Goal: Task Accomplishment & Management: Manage account settings

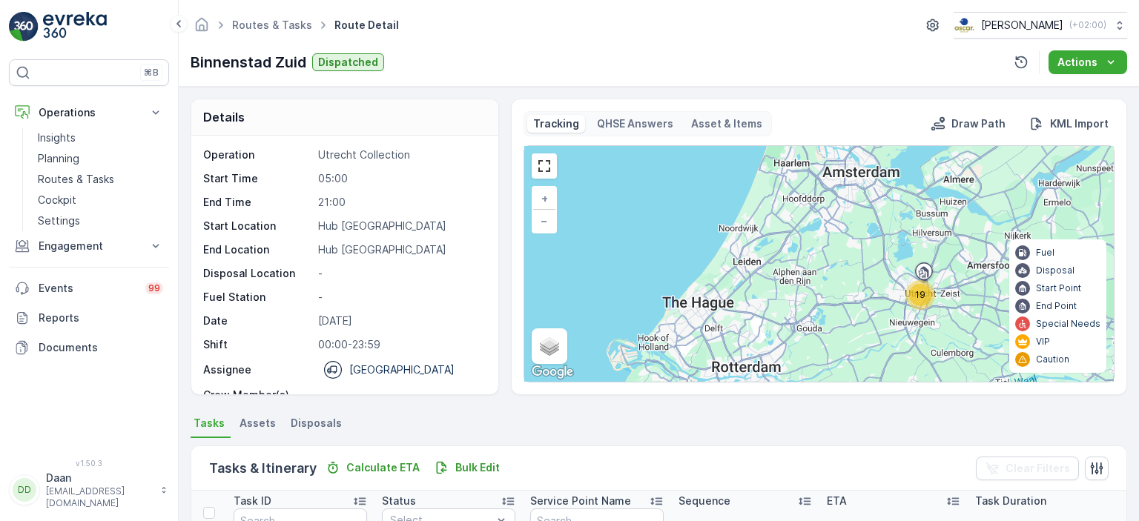
click at [30, 9] on div "⌘B Operations Insights Planning Routes & Tasks Cockpit Settings Engagement Insi…" at bounding box center [89, 260] width 179 height 521
click at [53, 28] on img at bounding box center [75, 27] width 64 height 30
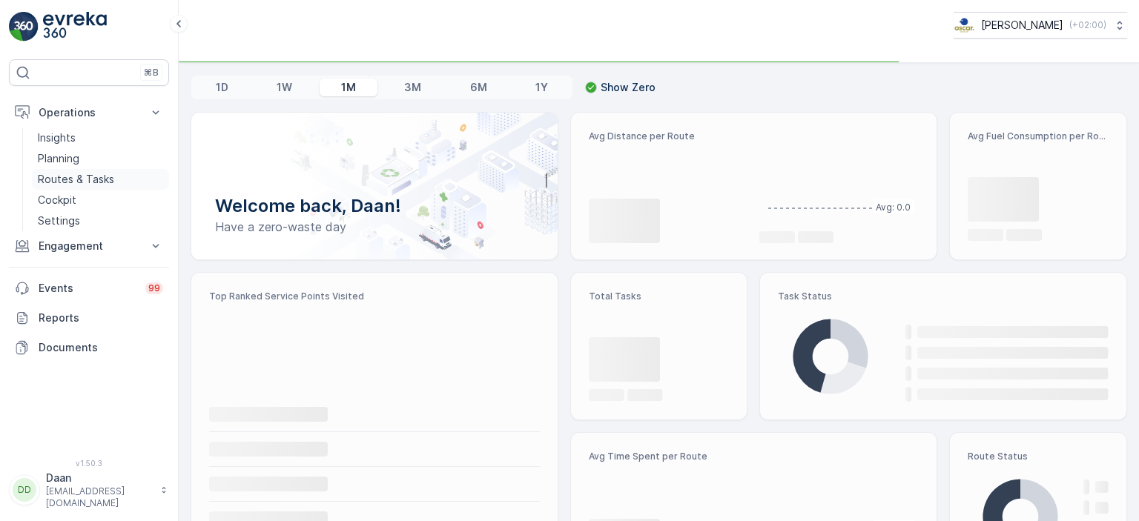
click at [70, 176] on p "Routes & Tasks" at bounding box center [76, 179] width 76 height 15
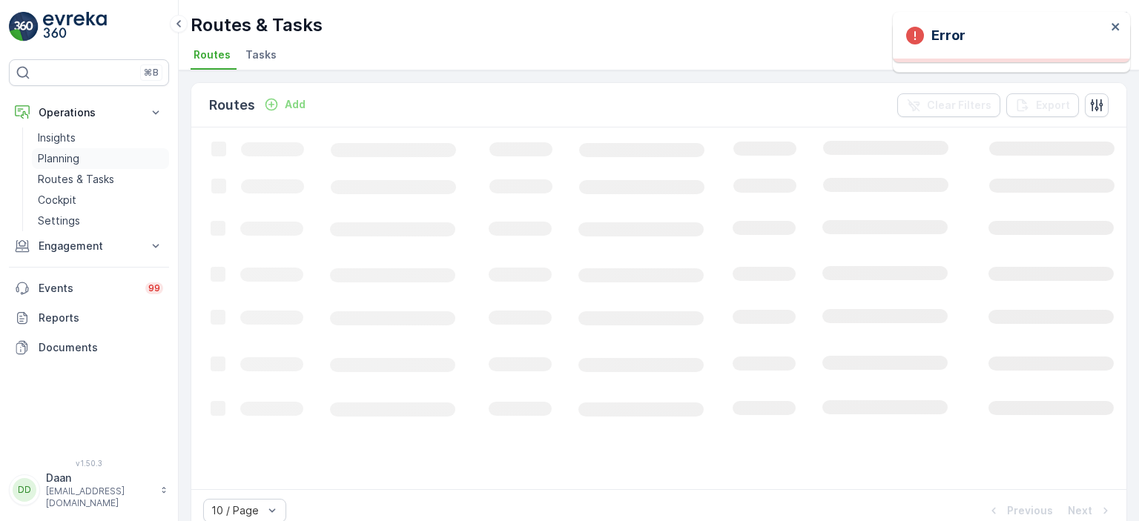
click at [66, 162] on p "Planning" at bounding box center [59, 158] width 42 height 15
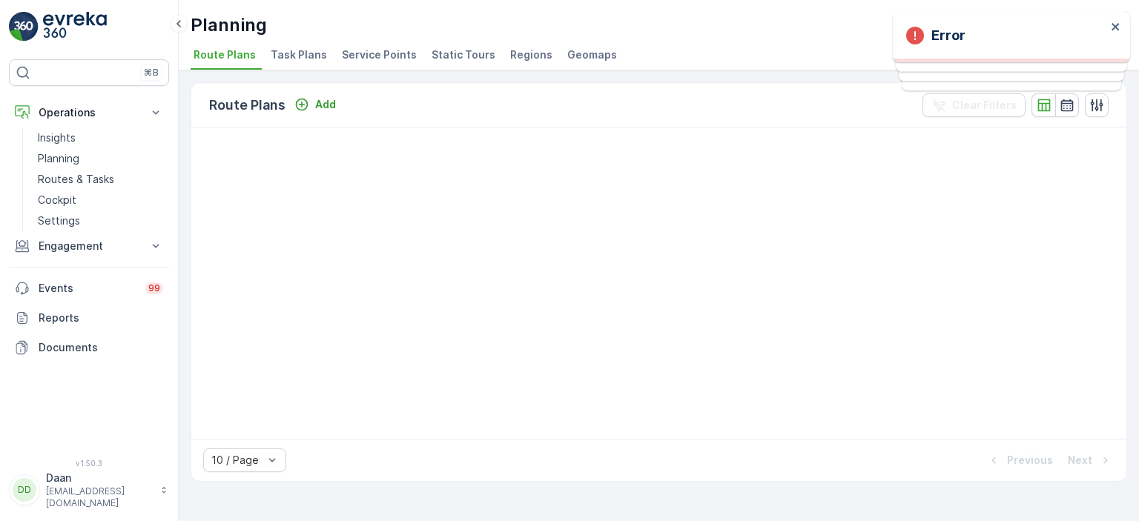
click at [303, 56] on span "Task Plans" at bounding box center [299, 54] width 56 height 15
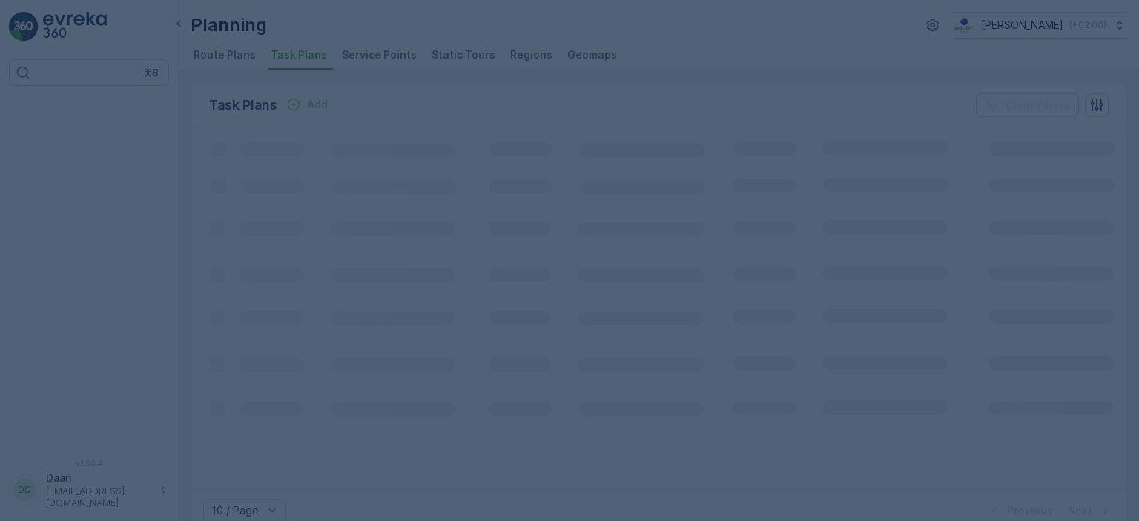
click at [374, 227] on div at bounding box center [569, 260] width 1139 height 521
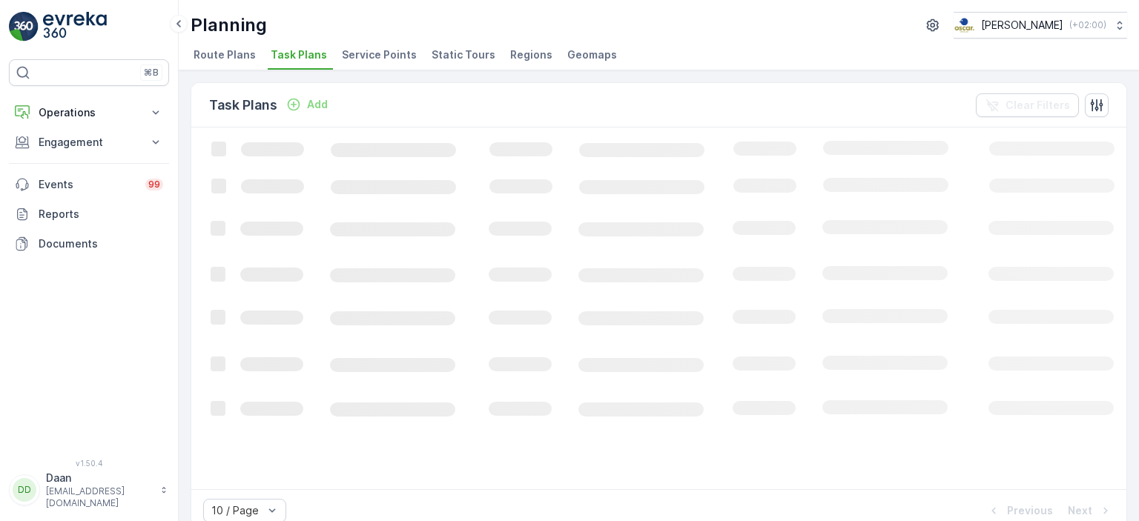
click at [83, 117] on p "Operations" at bounding box center [89, 112] width 101 height 15
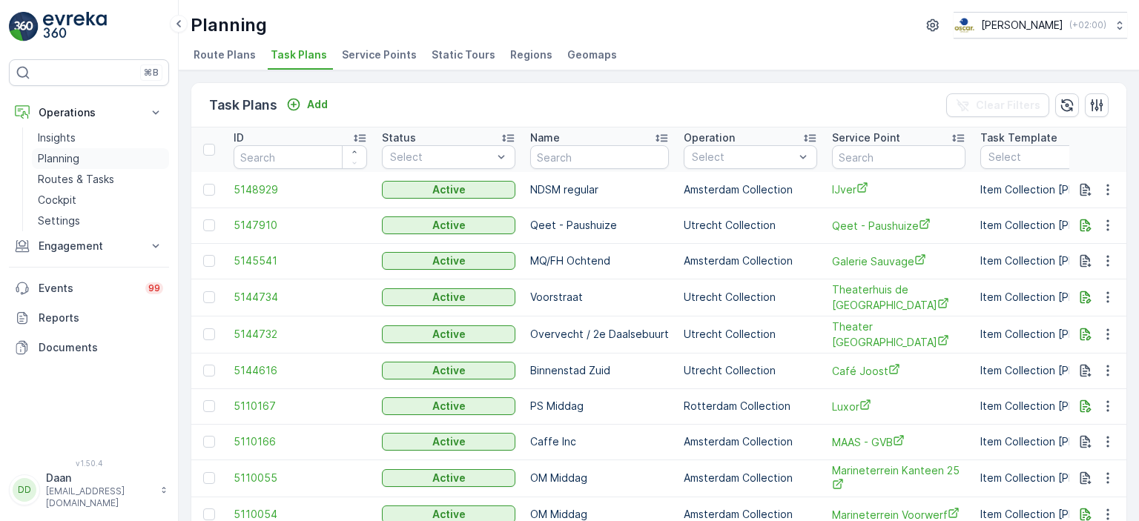
click at [71, 159] on p "Planning" at bounding box center [59, 158] width 42 height 15
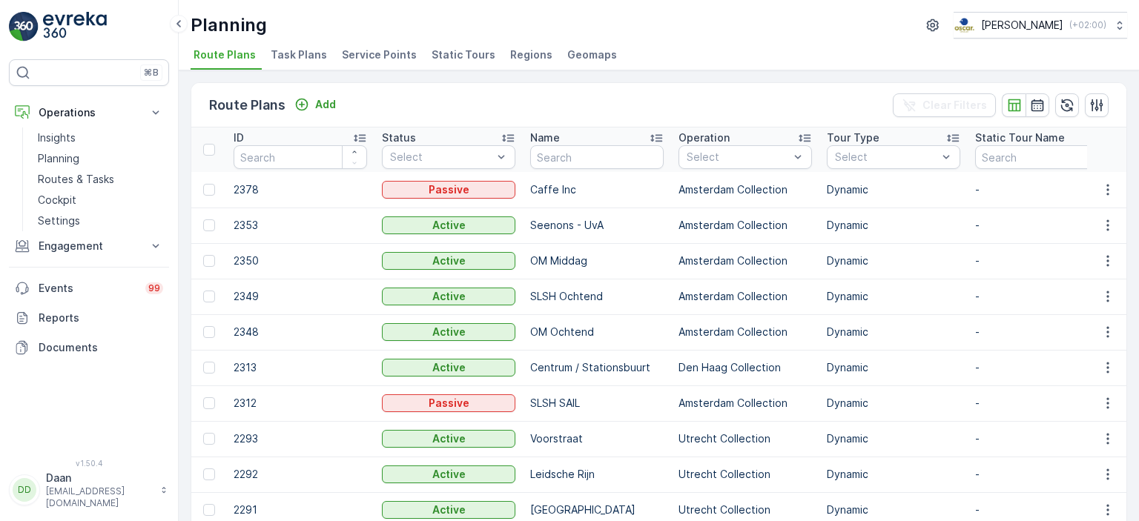
click at [305, 57] on span "Task Plans" at bounding box center [299, 54] width 56 height 15
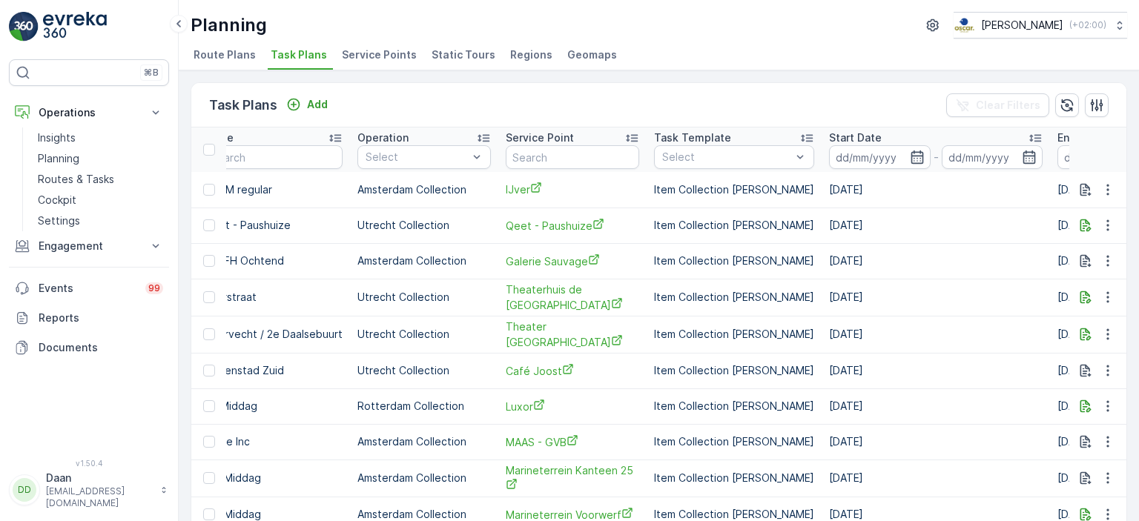
scroll to position [0, 351]
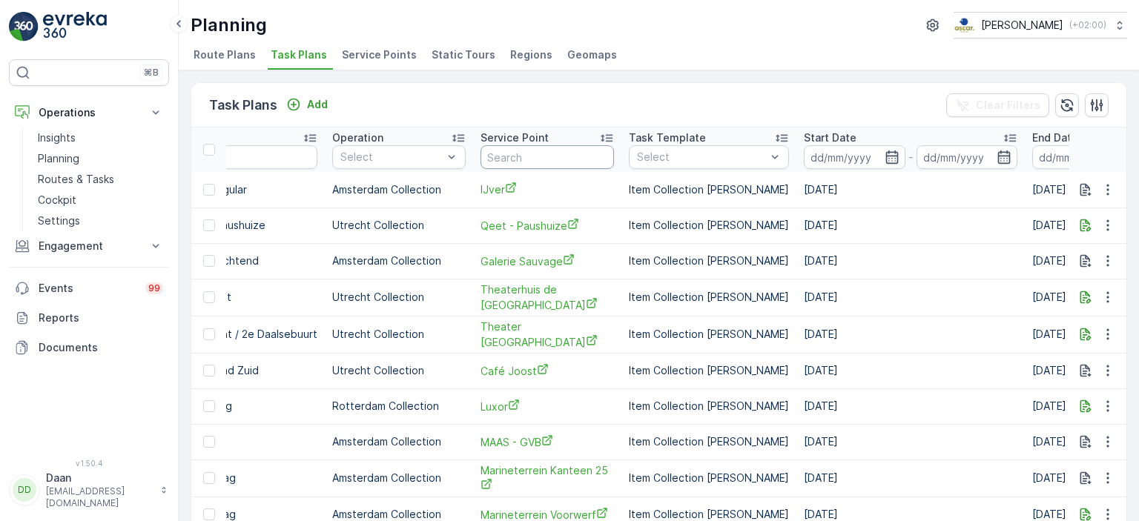
click at [522, 153] on input "text" at bounding box center [546, 157] width 133 height 24
type input "IJver"
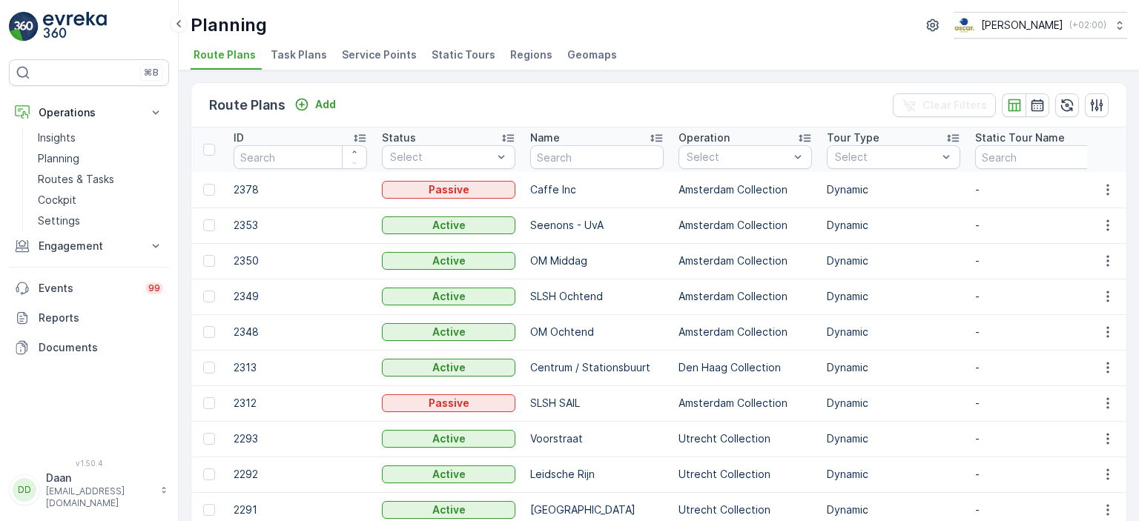
click at [302, 57] on span "Task Plans" at bounding box center [299, 54] width 56 height 15
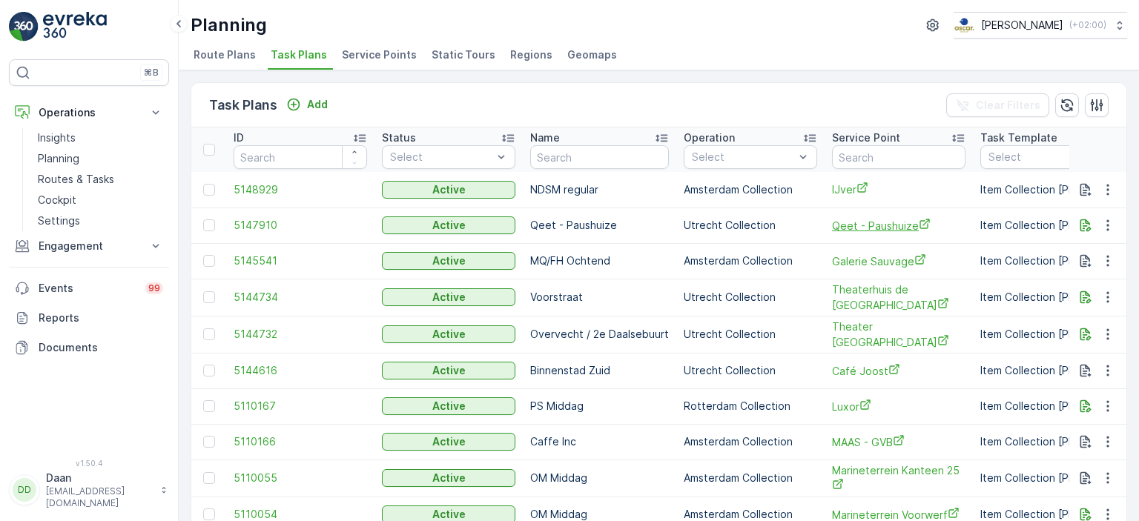
scroll to position [0, 108]
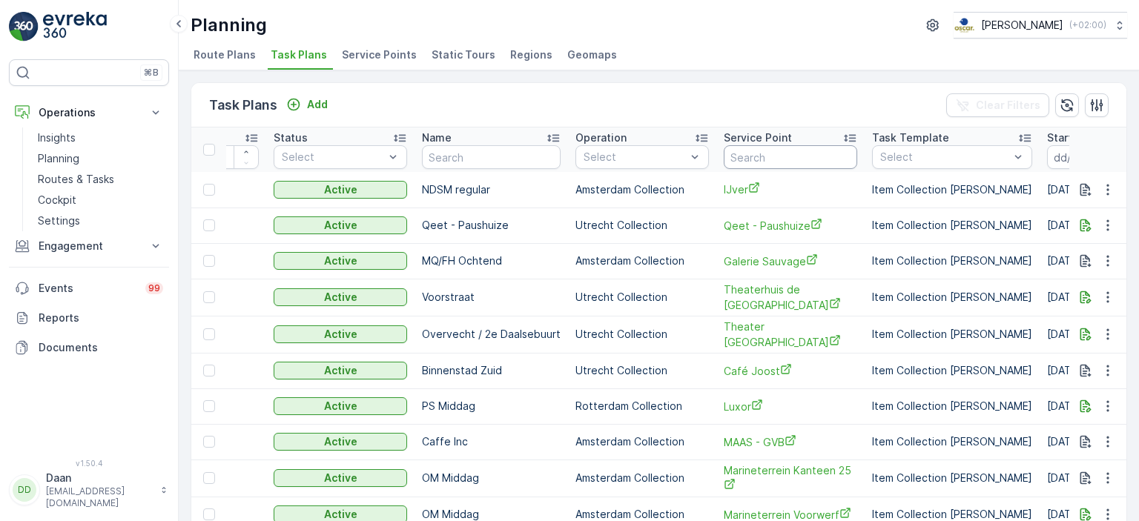
click at [779, 160] on input "text" at bounding box center [790, 157] width 133 height 24
type input "ijver"
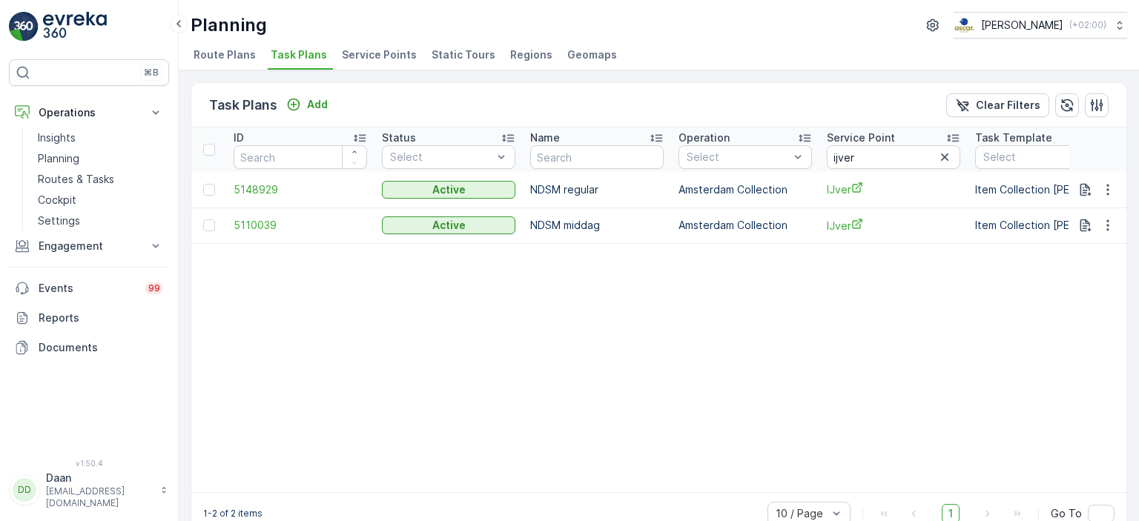
click at [230, 63] on li "Route Plans" at bounding box center [226, 56] width 71 height 25
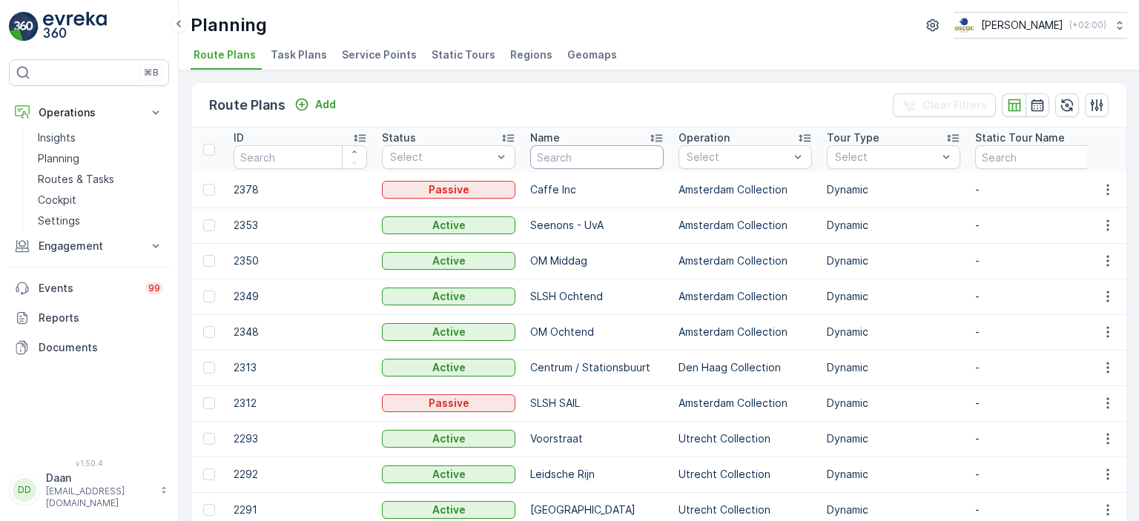
click at [580, 155] on input "text" at bounding box center [596, 157] width 133 height 24
type input "NDSM"
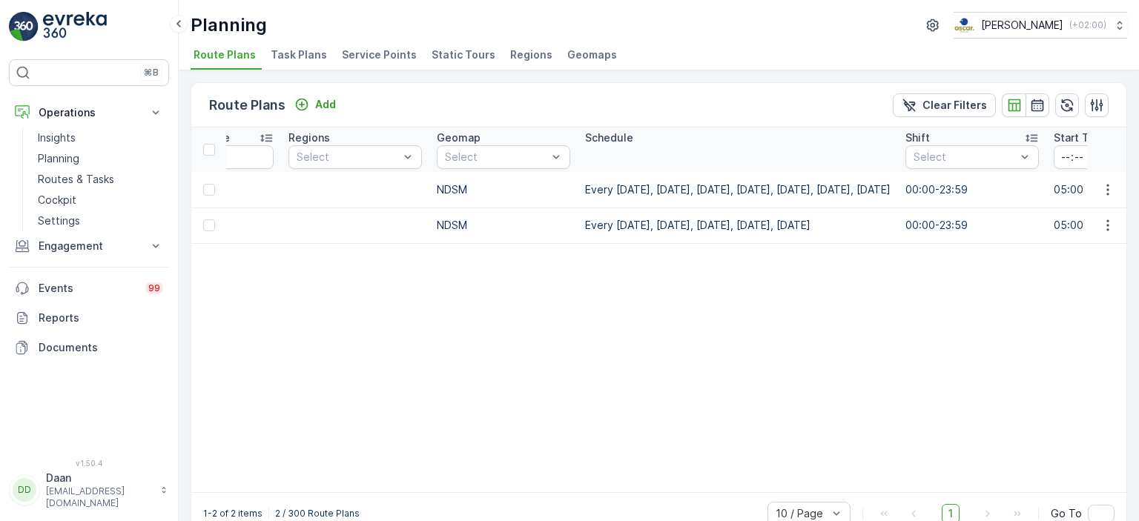
scroll to position [0, 857]
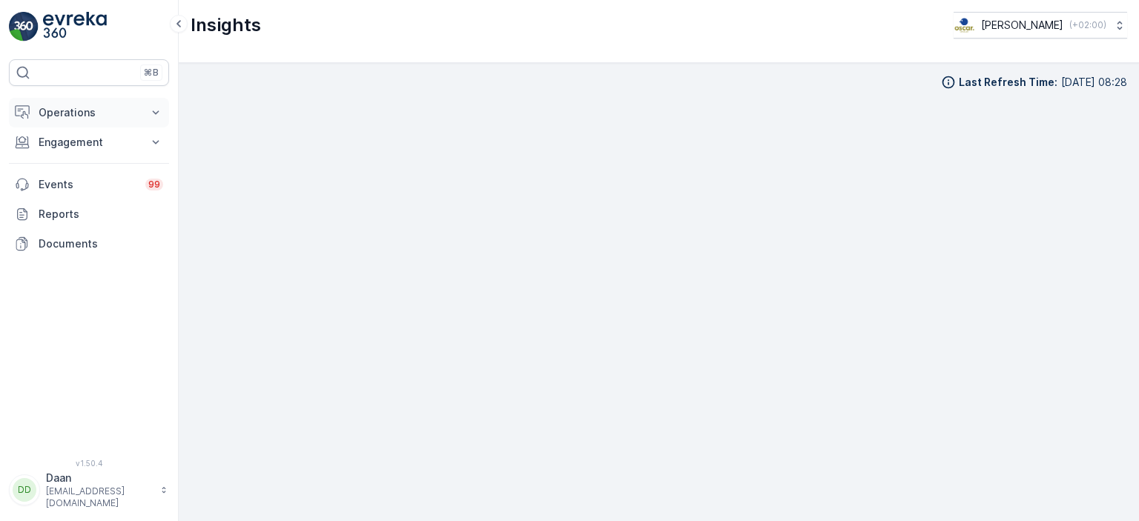
click at [103, 121] on button "Operations" at bounding box center [89, 113] width 160 height 30
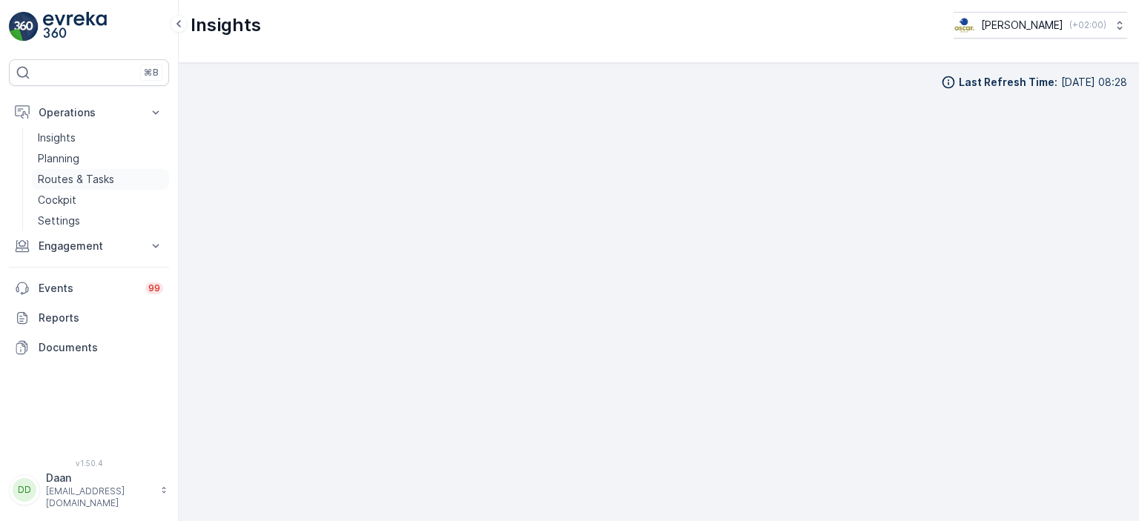
click at [91, 182] on p "Routes & Tasks" at bounding box center [76, 179] width 76 height 15
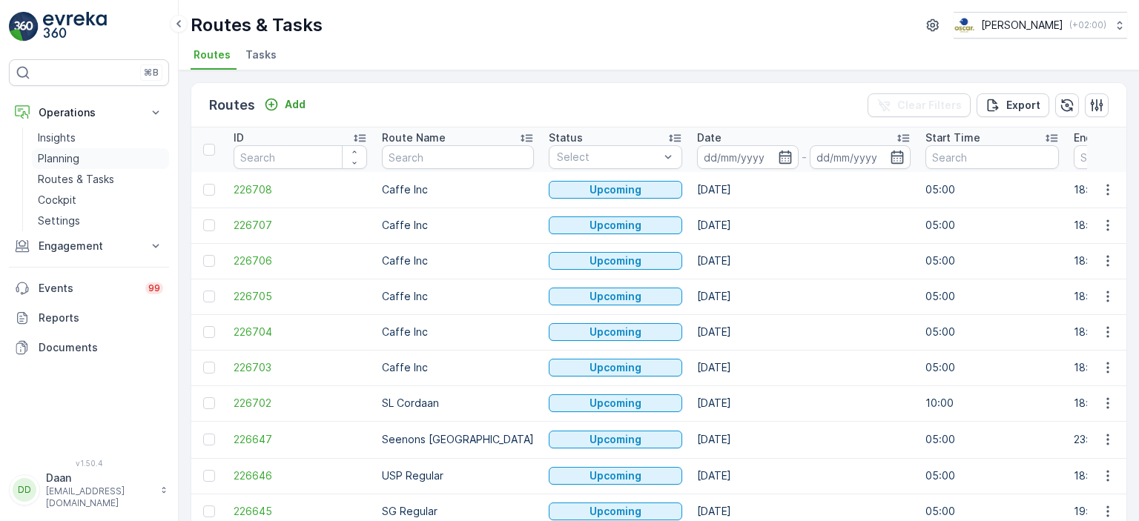
click at [39, 159] on p "Planning" at bounding box center [59, 158] width 42 height 15
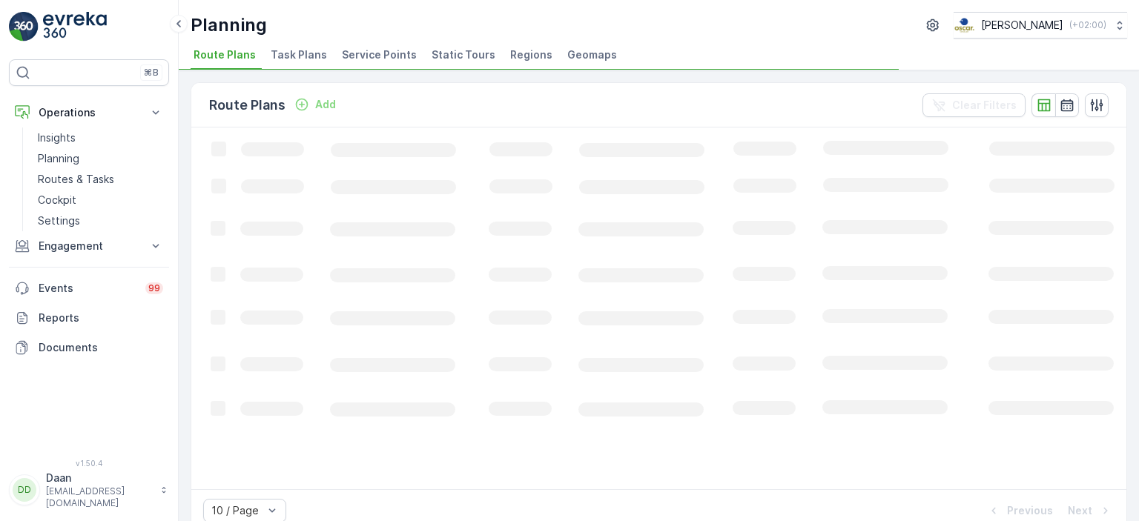
click at [279, 55] on span "Task Plans" at bounding box center [299, 54] width 56 height 15
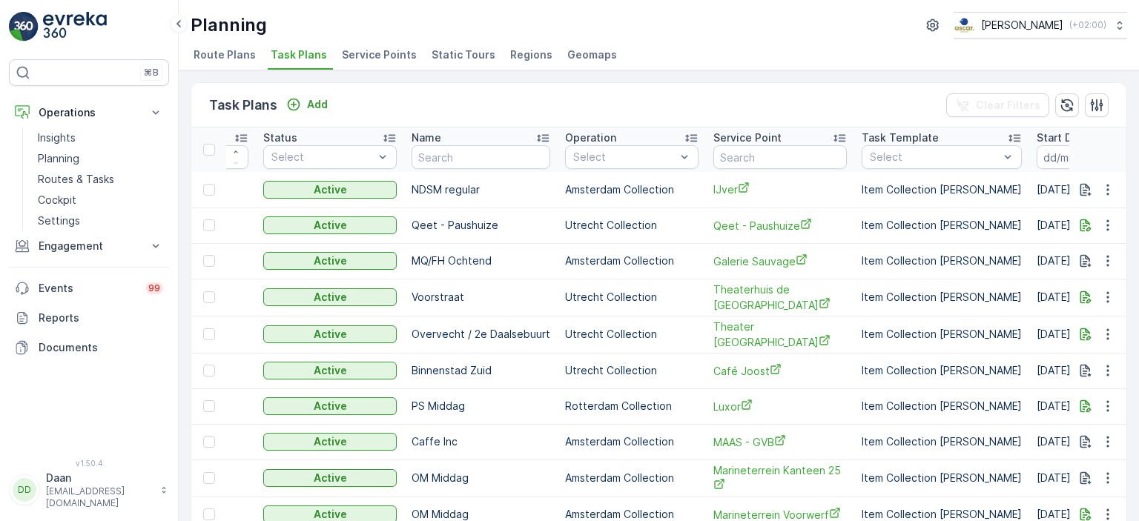
scroll to position [0, 123]
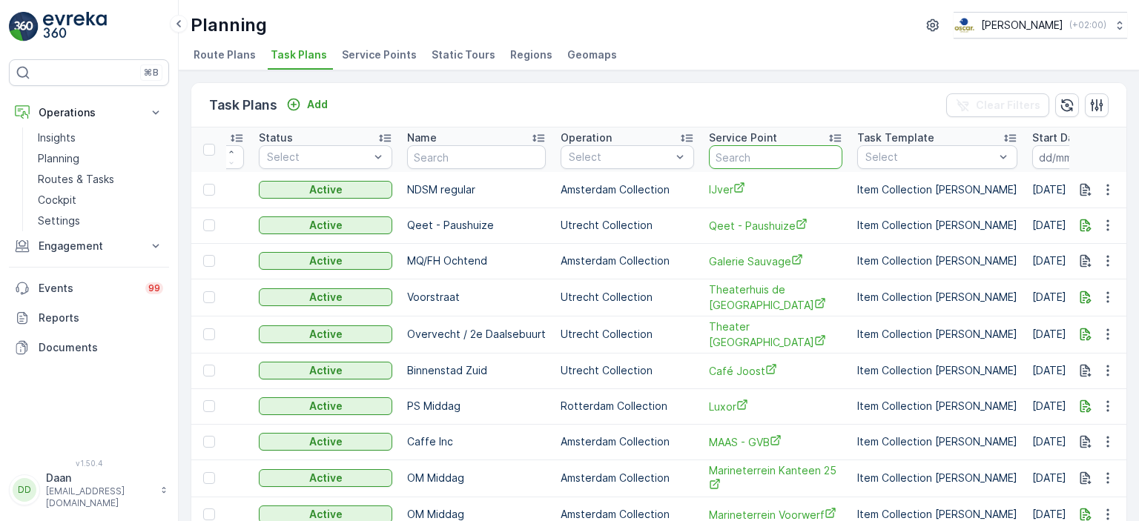
click at [739, 150] on input "text" at bounding box center [775, 157] width 133 height 24
type input "Ijver"
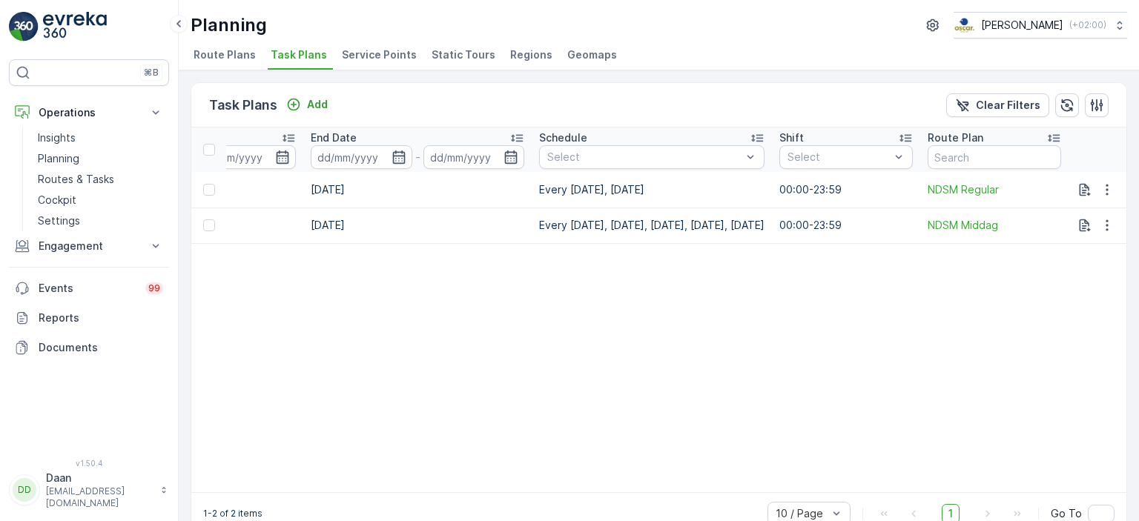
scroll to position [0, 1100]
click at [1103, 225] on icon "button" at bounding box center [1107, 225] width 15 height 15
click at [1083, 265] on span "Edit Task Plan" at bounding box center [1081, 267] width 69 height 15
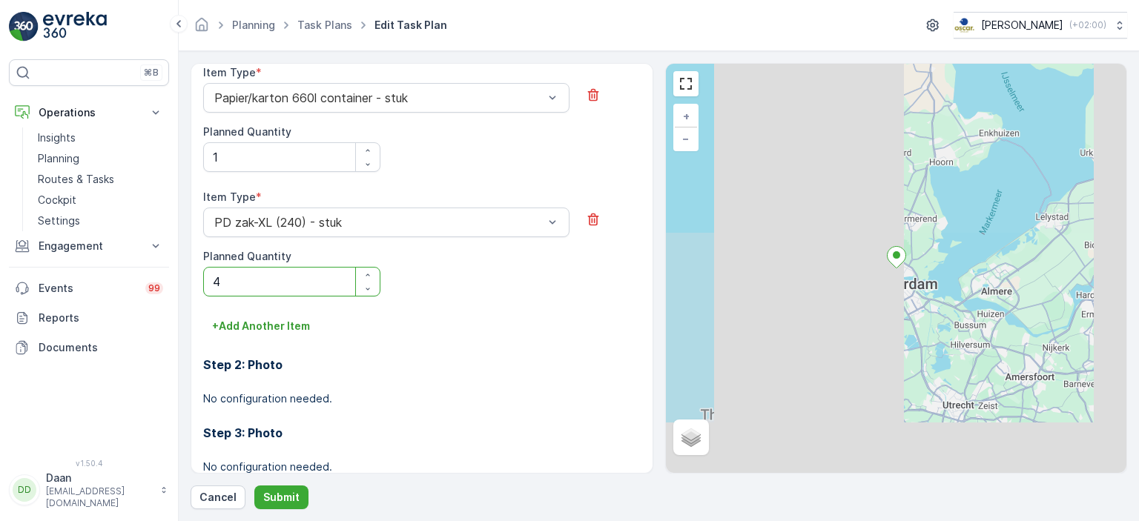
scroll to position [1394, 0]
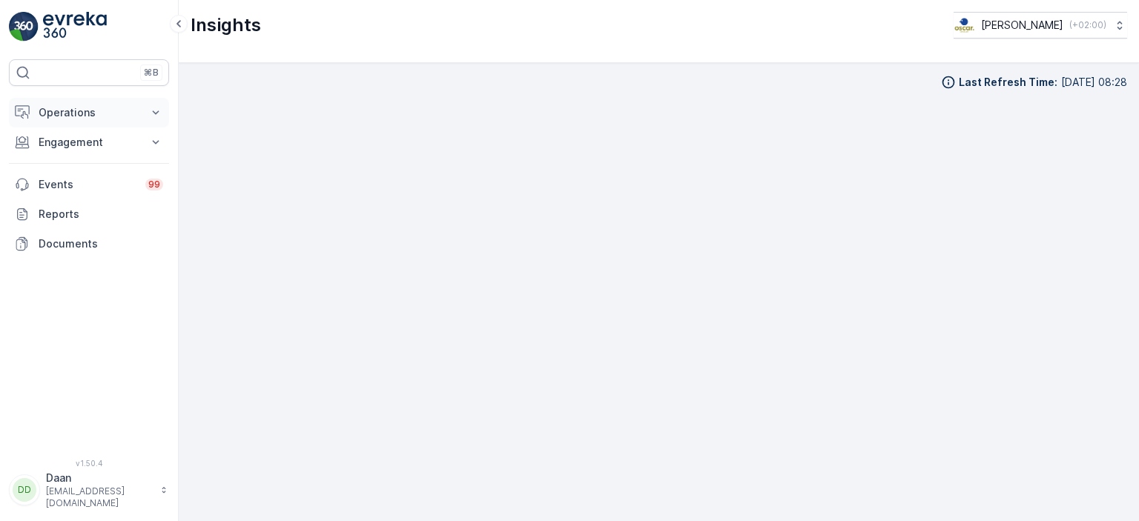
click at [109, 105] on p "Operations" at bounding box center [89, 112] width 101 height 15
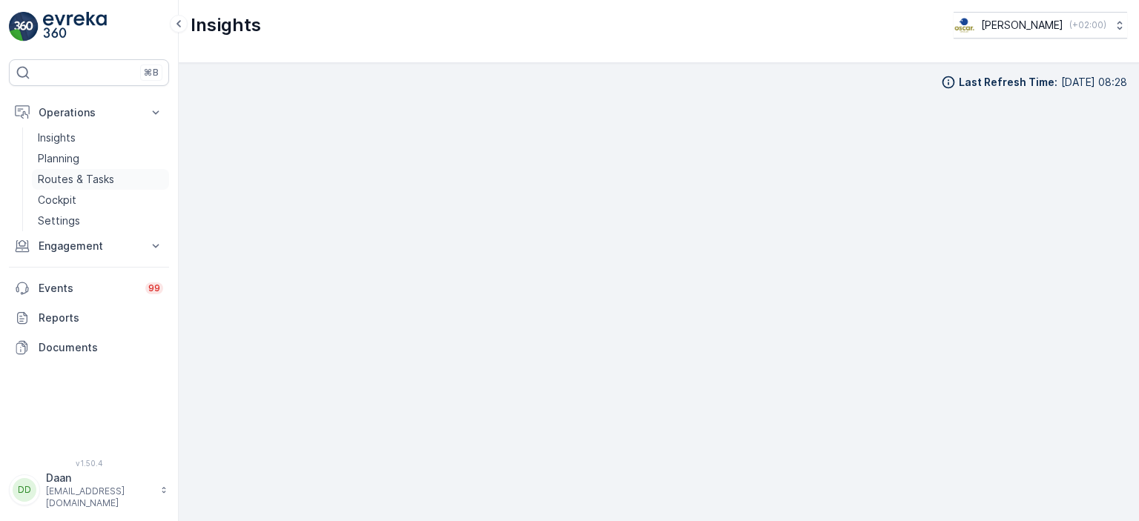
click at [85, 181] on p "Routes & Tasks" at bounding box center [76, 179] width 76 height 15
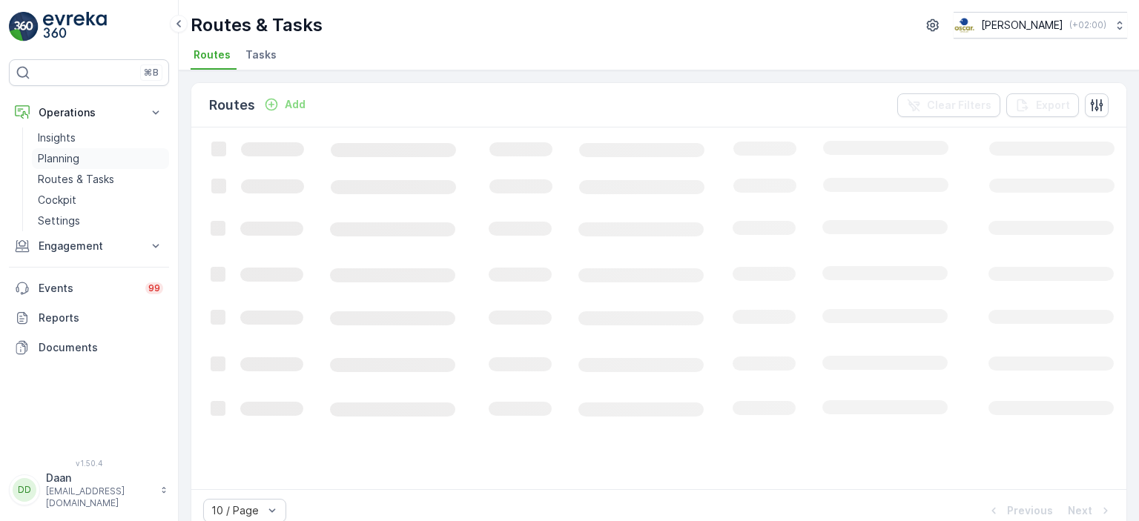
click at [63, 159] on p "Planning" at bounding box center [59, 158] width 42 height 15
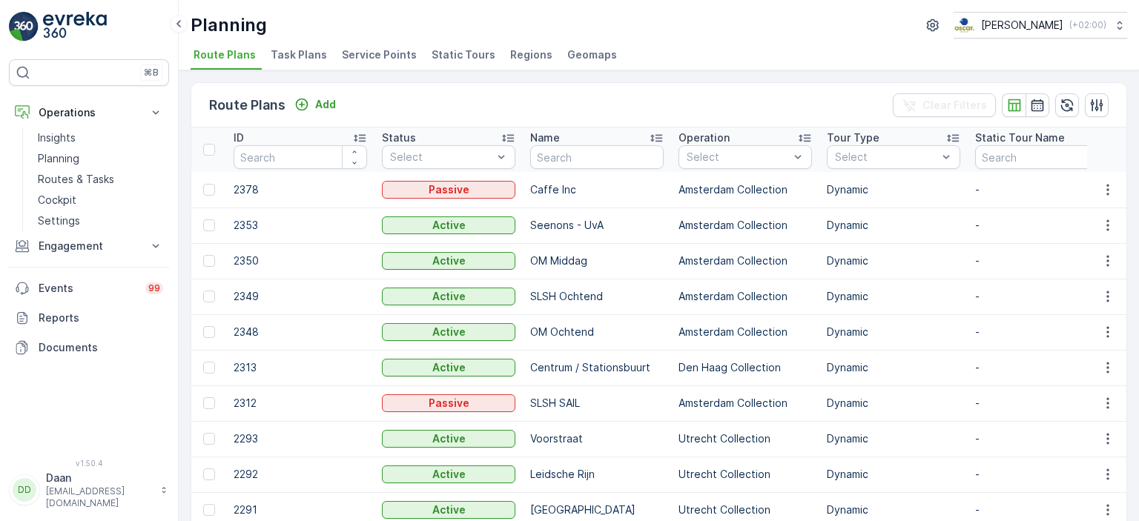
click at [311, 50] on span "Task Plans" at bounding box center [299, 54] width 56 height 15
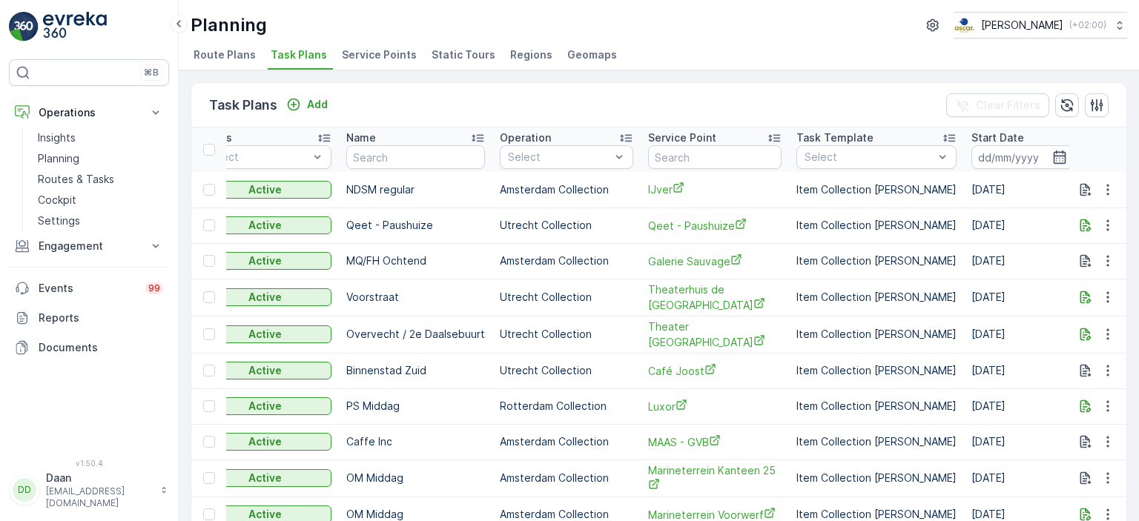
scroll to position [0, 188]
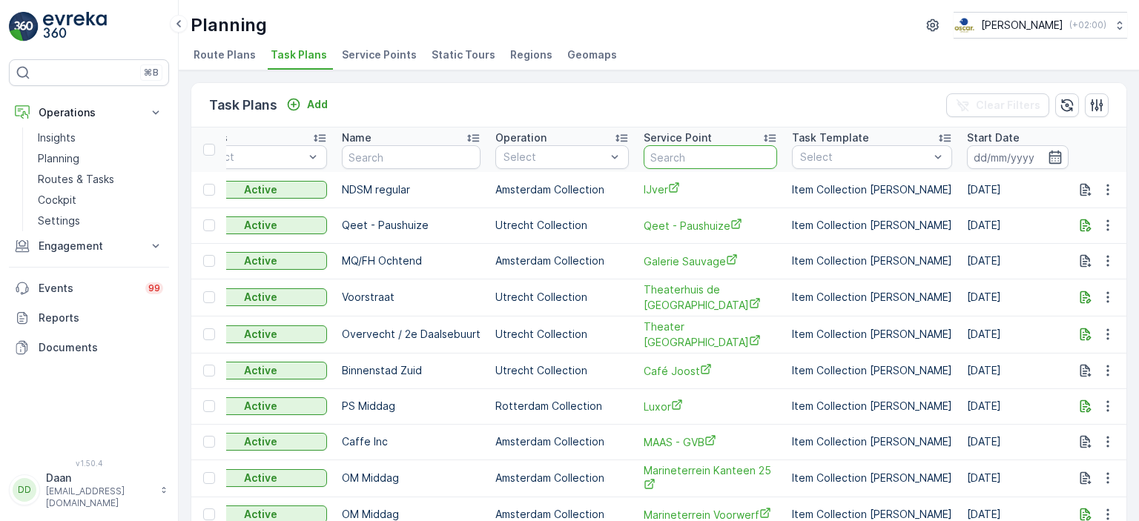
click at [693, 151] on input "text" at bounding box center [710, 157] width 133 height 24
type input "IJver"
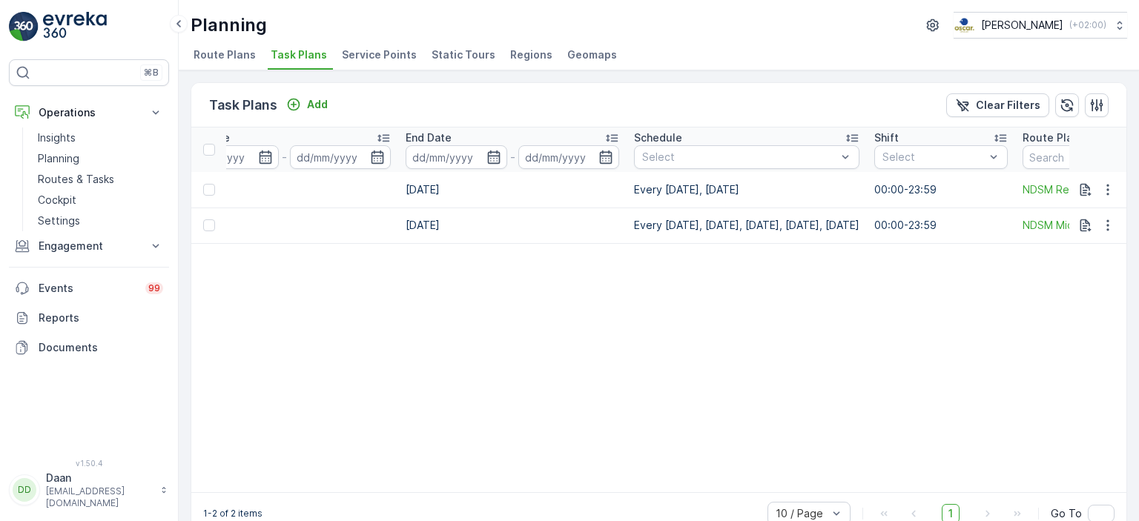
scroll to position [0, 975]
click at [1106, 184] on icon "button" at bounding box center [1107, 189] width 2 height 11
click at [1080, 234] on span "Edit Task Plan" at bounding box center [1081, 231] width 69 height 15
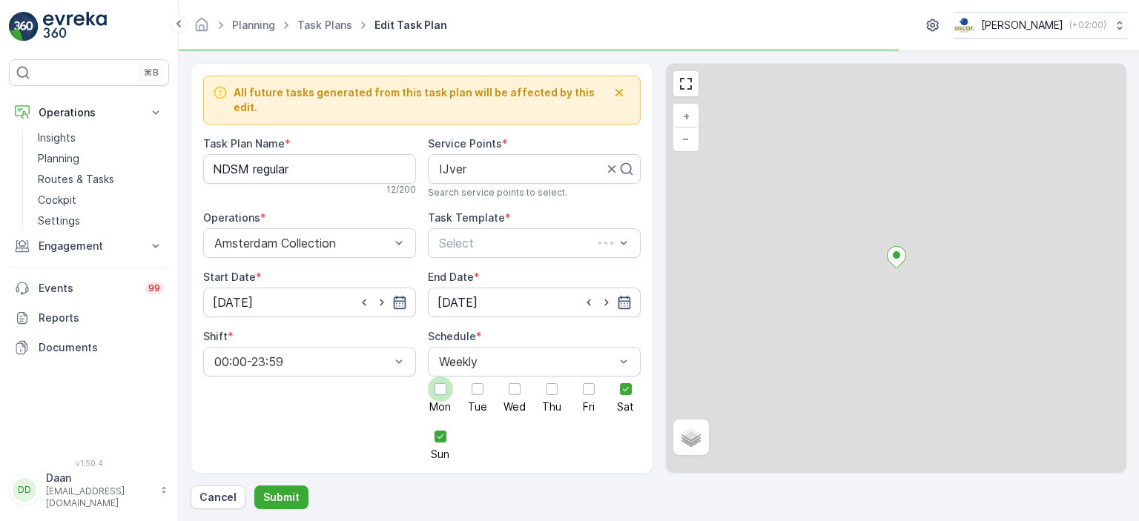
scroll to position [108, 0]
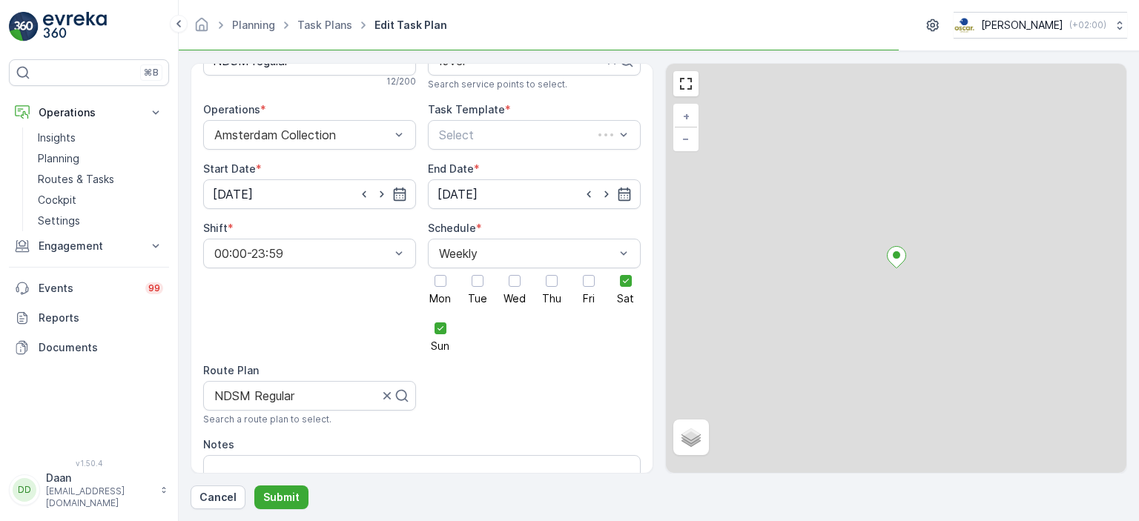
click at [443, 275] on div at bounding box center [441, 281] width 12 height 12
click at [440, 268] on input "Mon" at bounding box center [440, 268] width 0 height 0
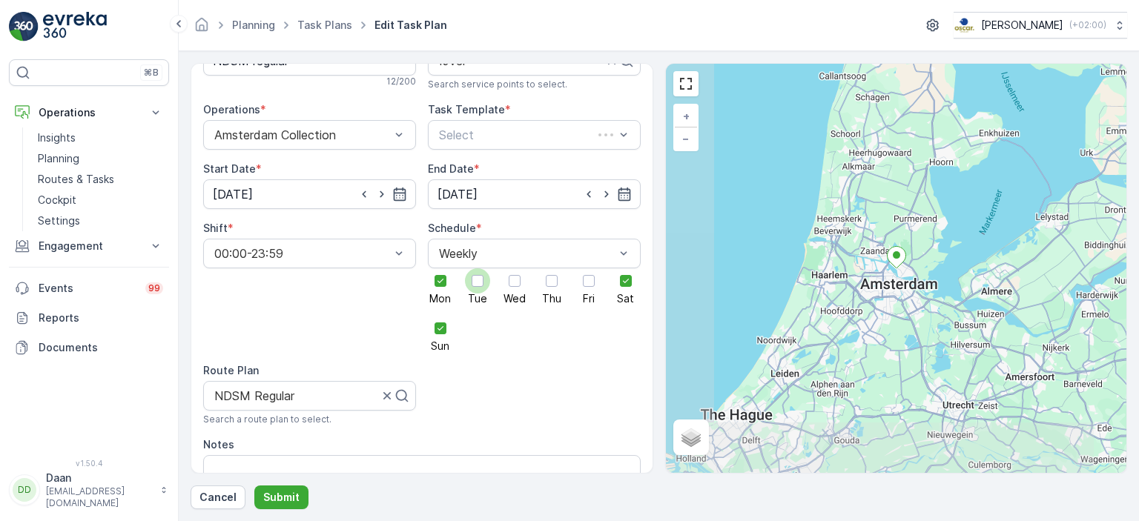
click at [480, 274] on div at bounding box center [477, 280] width 25 height 25
click at [478, 268] on input "Tue" at bounding box center [478, 268] width 0 height 0
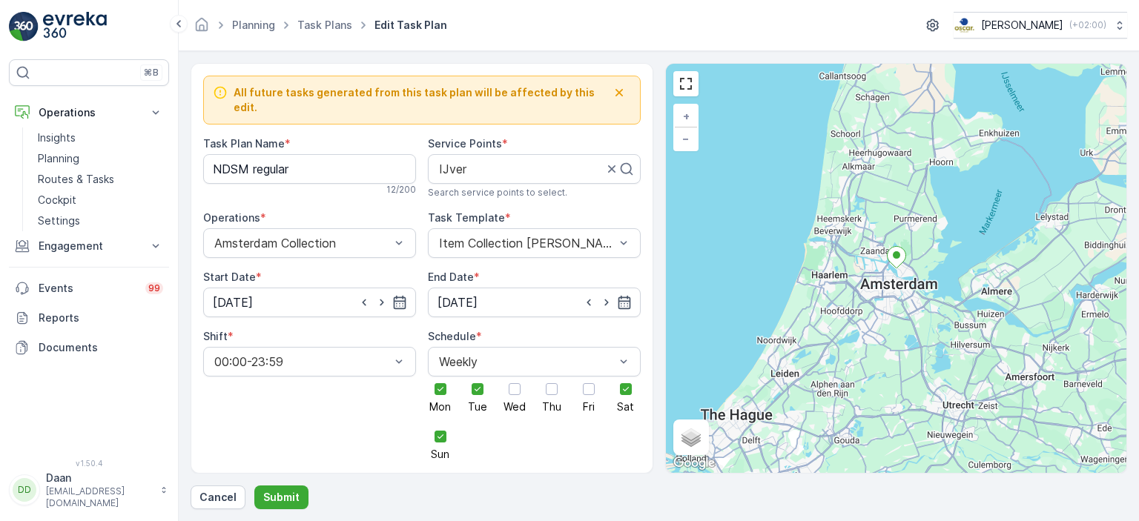
scroll to position [14, 0]
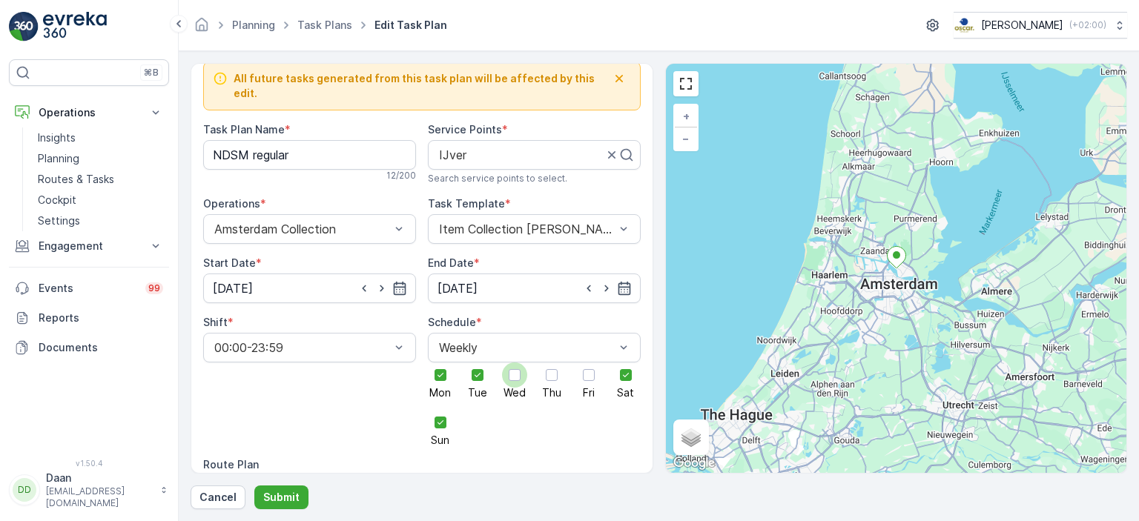
click at [518, 388] on span "Wed" at bounding box center [514, 393] width 22 height 10
click at [515, 363] on input "Wed" at bounding box center [515, 363] width 0 height 0
click at [560, 376] on label "Thu" at bounding box center [551, 381] width 25 height 36
click at [552, 363] on input "Thu" at bounding box center [552, 363] width 0 height 0
click at [587, 373] on div at bounding box center [588, 375] width 25 height 25
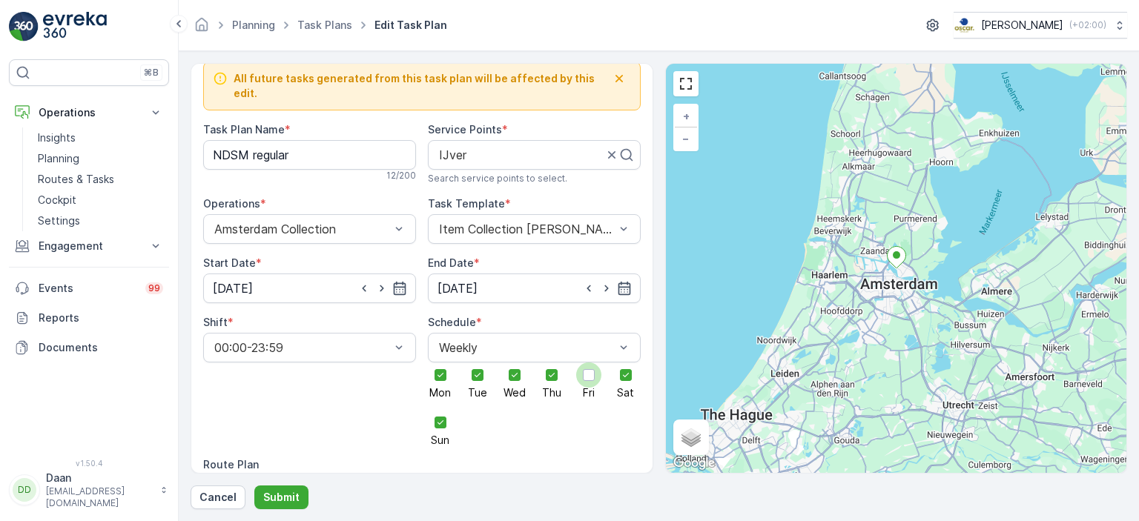
click at [589, 363] on input "Fri" at bounding box center [589, 363] width 0 height 0
drag, startPoint x: 286, startPoint y: 503, endPoint x: 264, endPoint y: 498, distance: 23.0
click at [264, 498] on p "Submit" at bounding box center [281, 497] width 36 height 15
